Goal: Navigation & Orientation: Find specific page/section

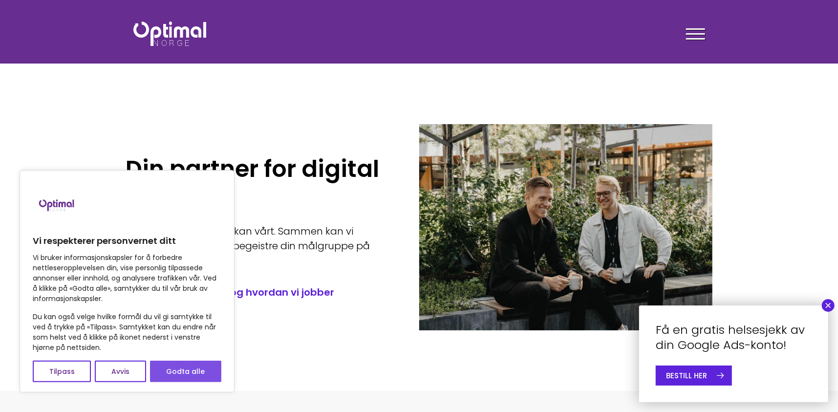
click at [175, 372] on button "Godta alle" at bounding box center [185, 372] width 71 height 22
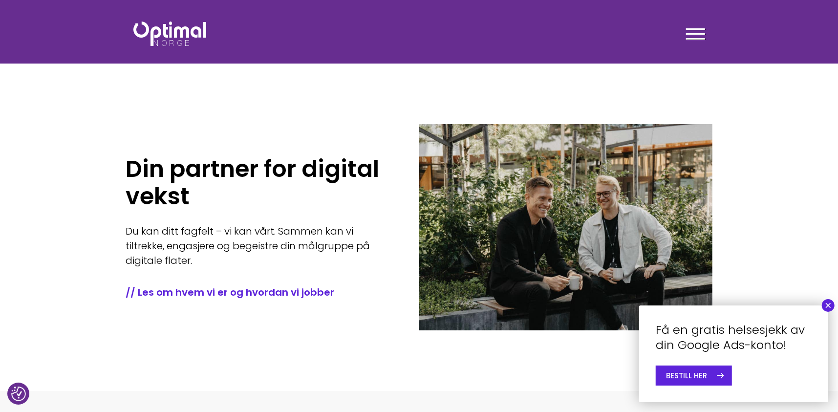
checkbox input "true"
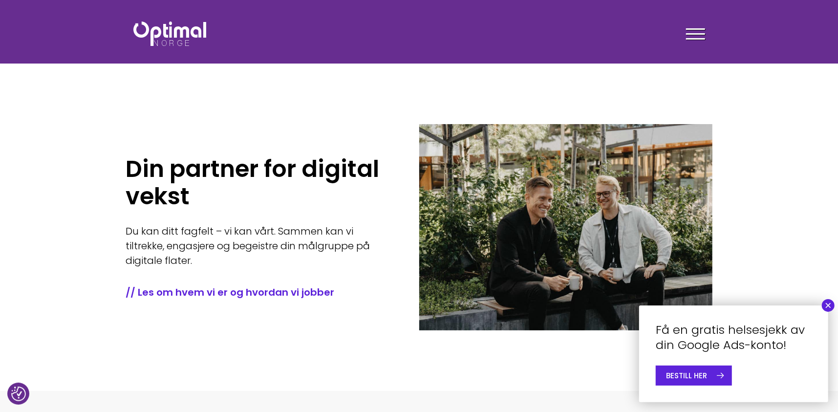
click at [830, 307] on button "×" at bounding box center [828, 305] width 13 height 13
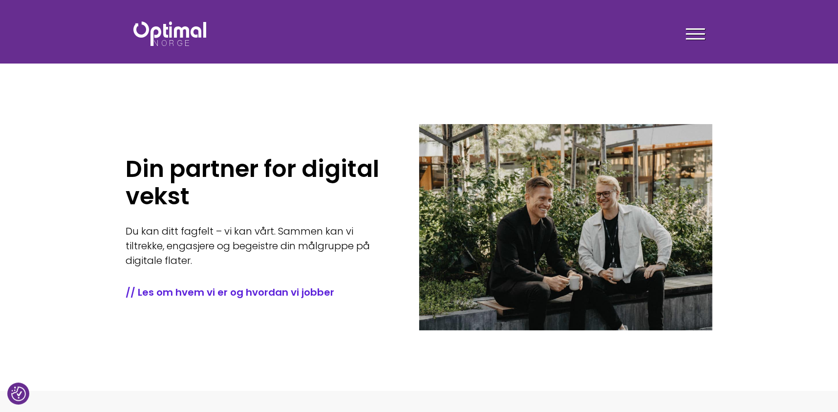
click at [695, 33] on div at bounding box center [695, 35] width 19 height 24
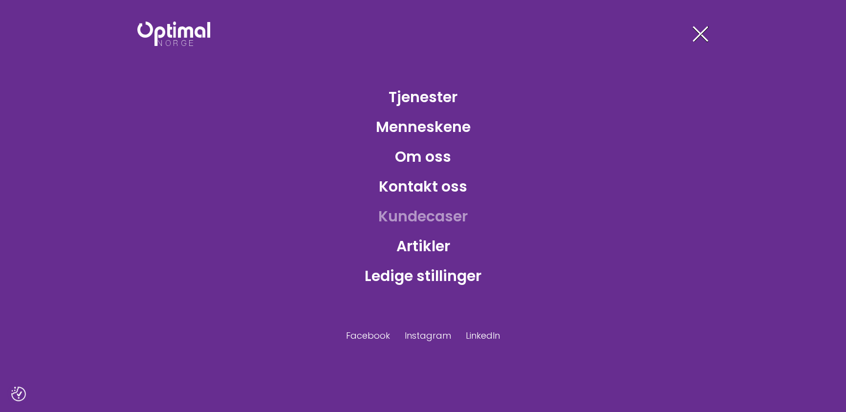
click at [422, 212] on link "Kundecaser" at bounding box center [422, 216] width 105 height 32
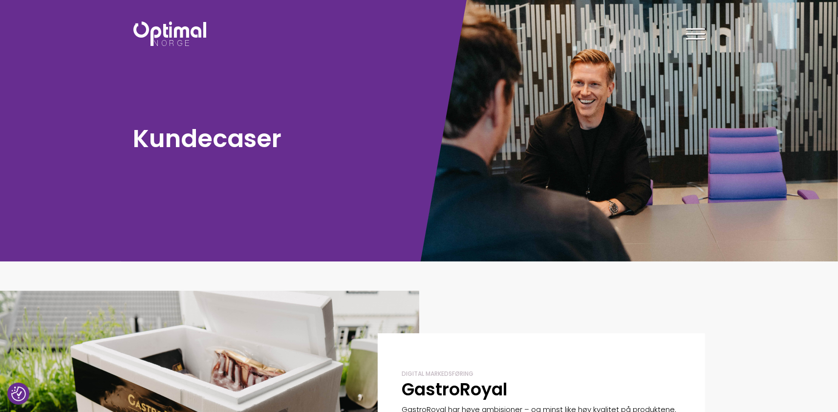
click at [689, 36] on div at bounding box center [695, 35] width 19 height 24
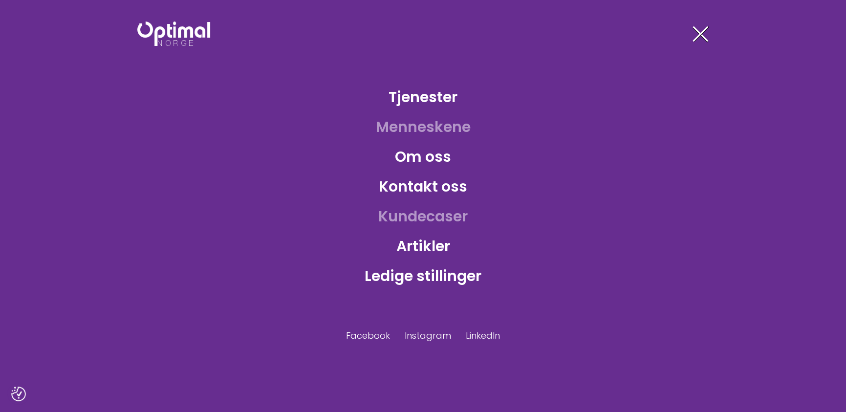
click at [419, 124] on link "Menneskene" at bounding box center [423, 127] width 110 height 32
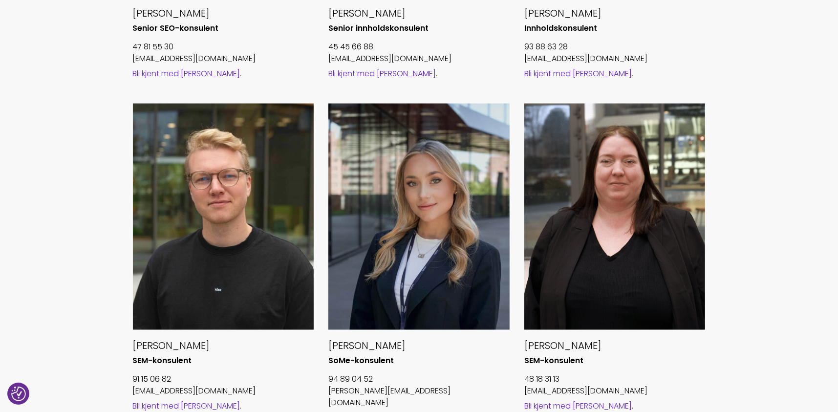
scroll to position [1026, 0]
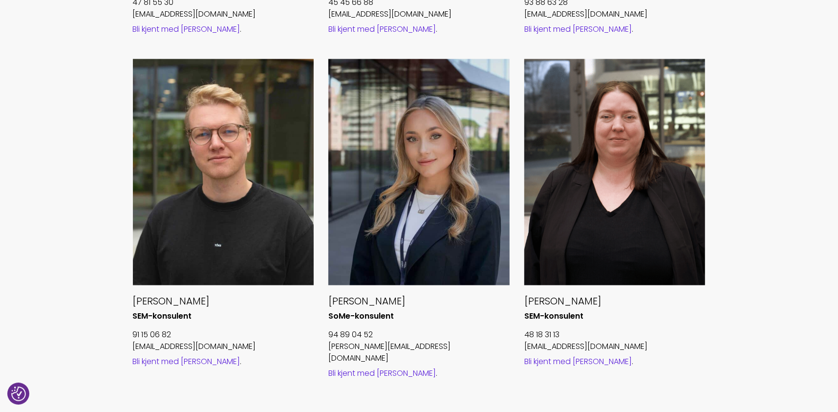
click at [382, 368] on link "Bli kjent med Emilie" at bounding box center [382, 373] width 108 height 11
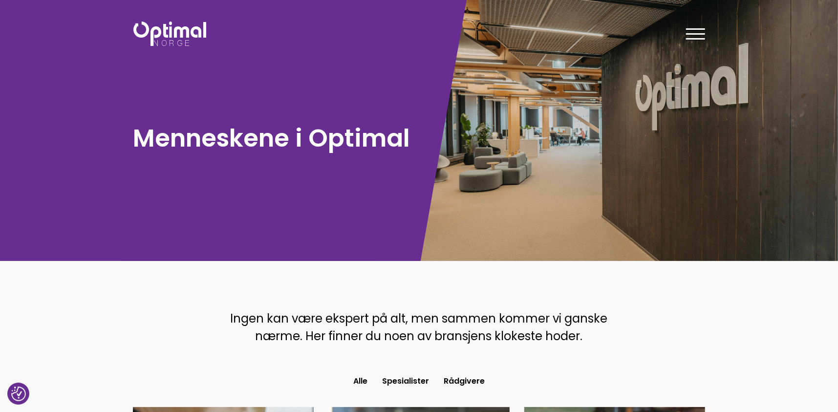
scroll to position [0, 0]
